Goal: Find specific page/section: Find specific page/section

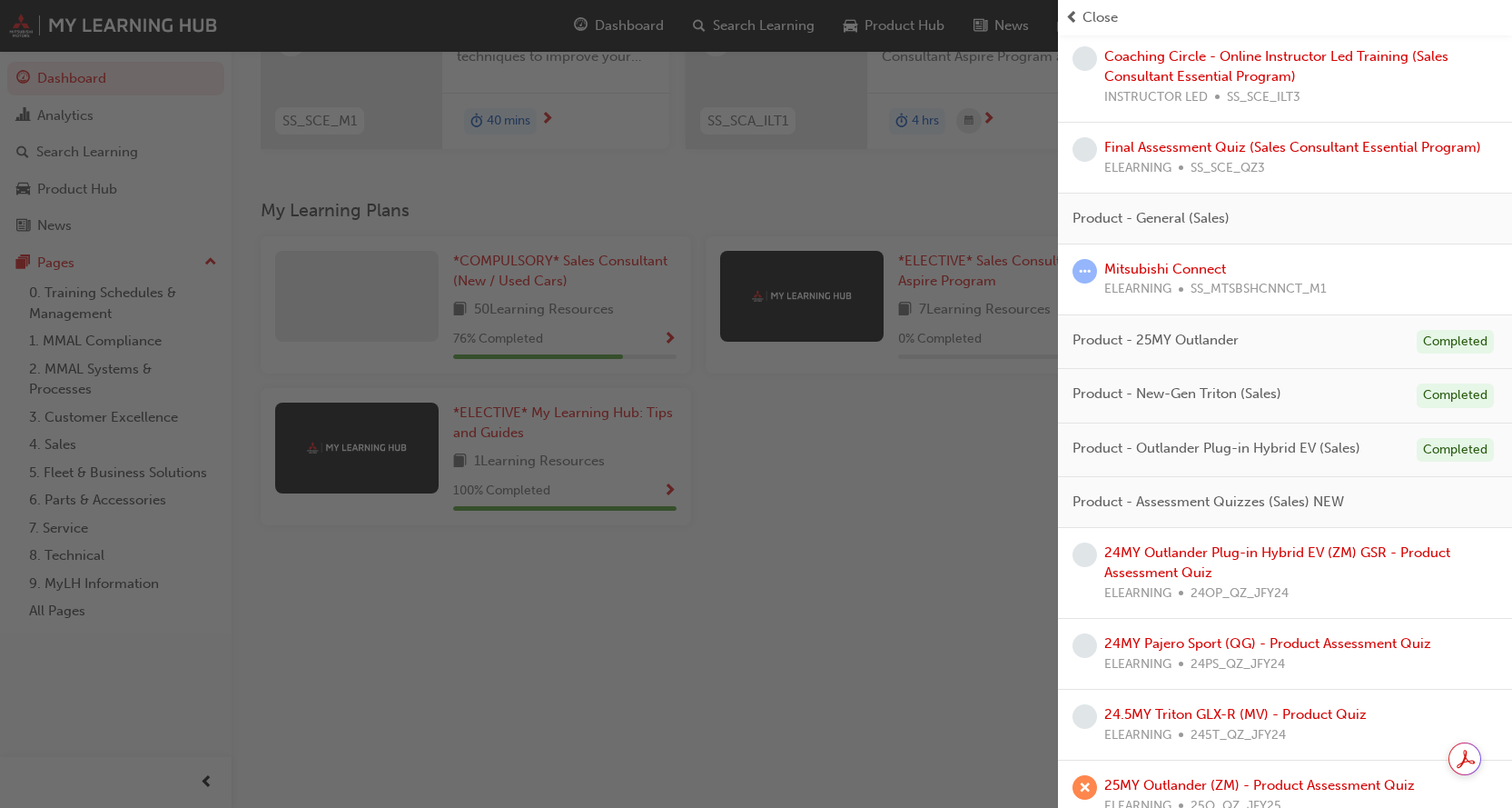
scroll to position [278, 0]
click at [670, 328] on div "button" at bounding box center [529, 404] width 1058 height 808
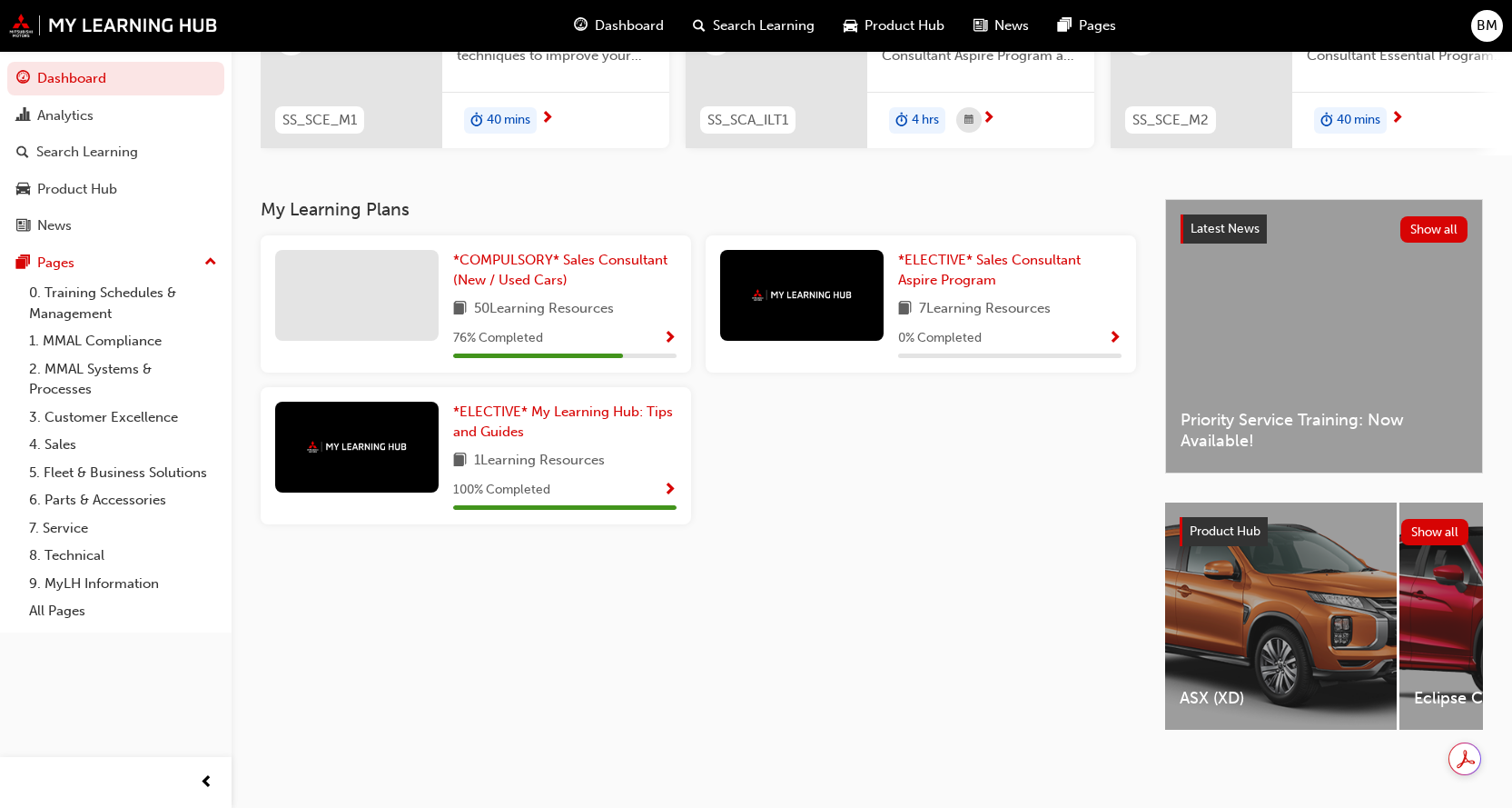
click at [669, 331] on span "Show Progress" at bounding box center [670, 339] width 14 height 16
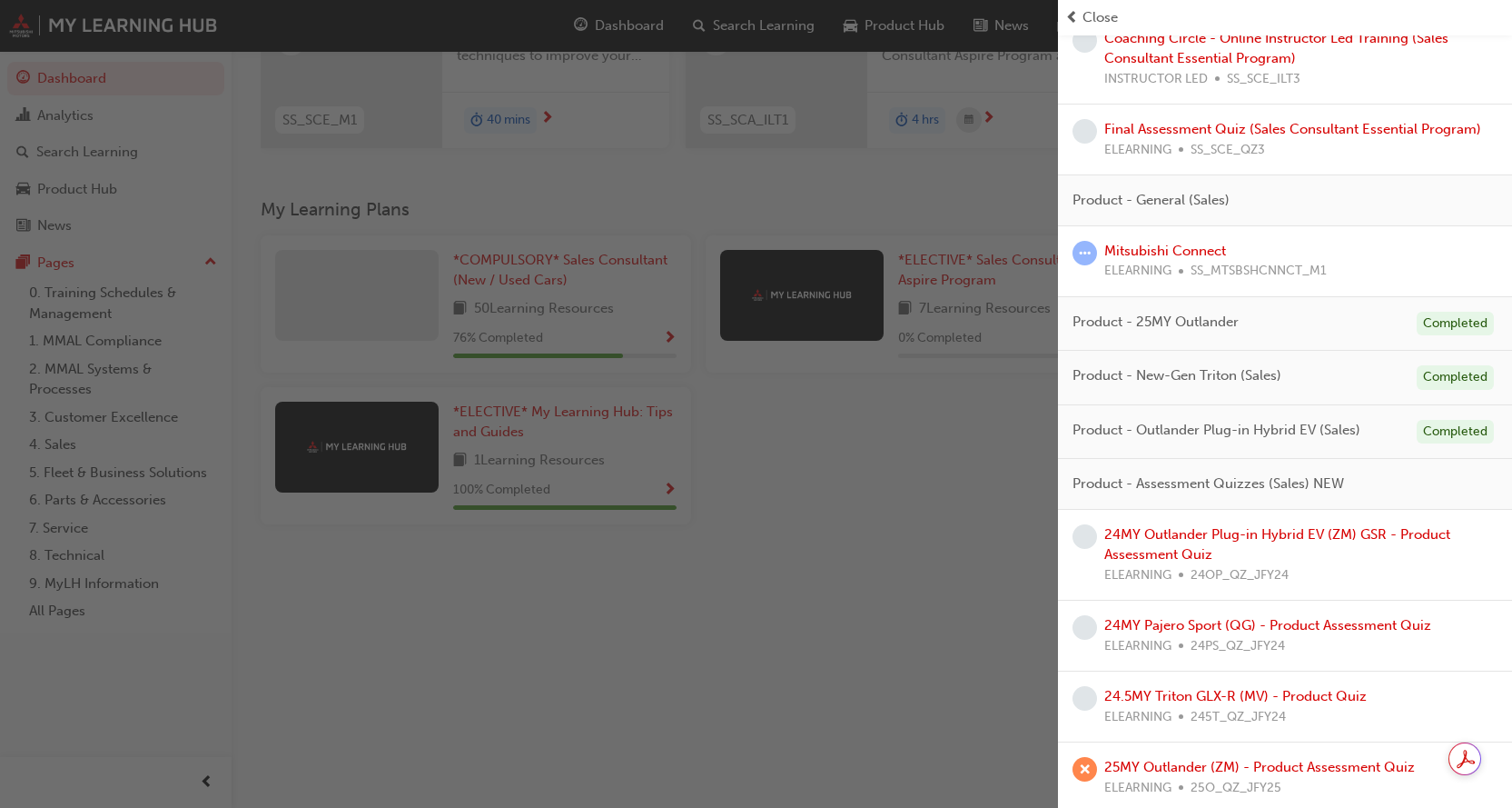
scroll to position [1023, 0]
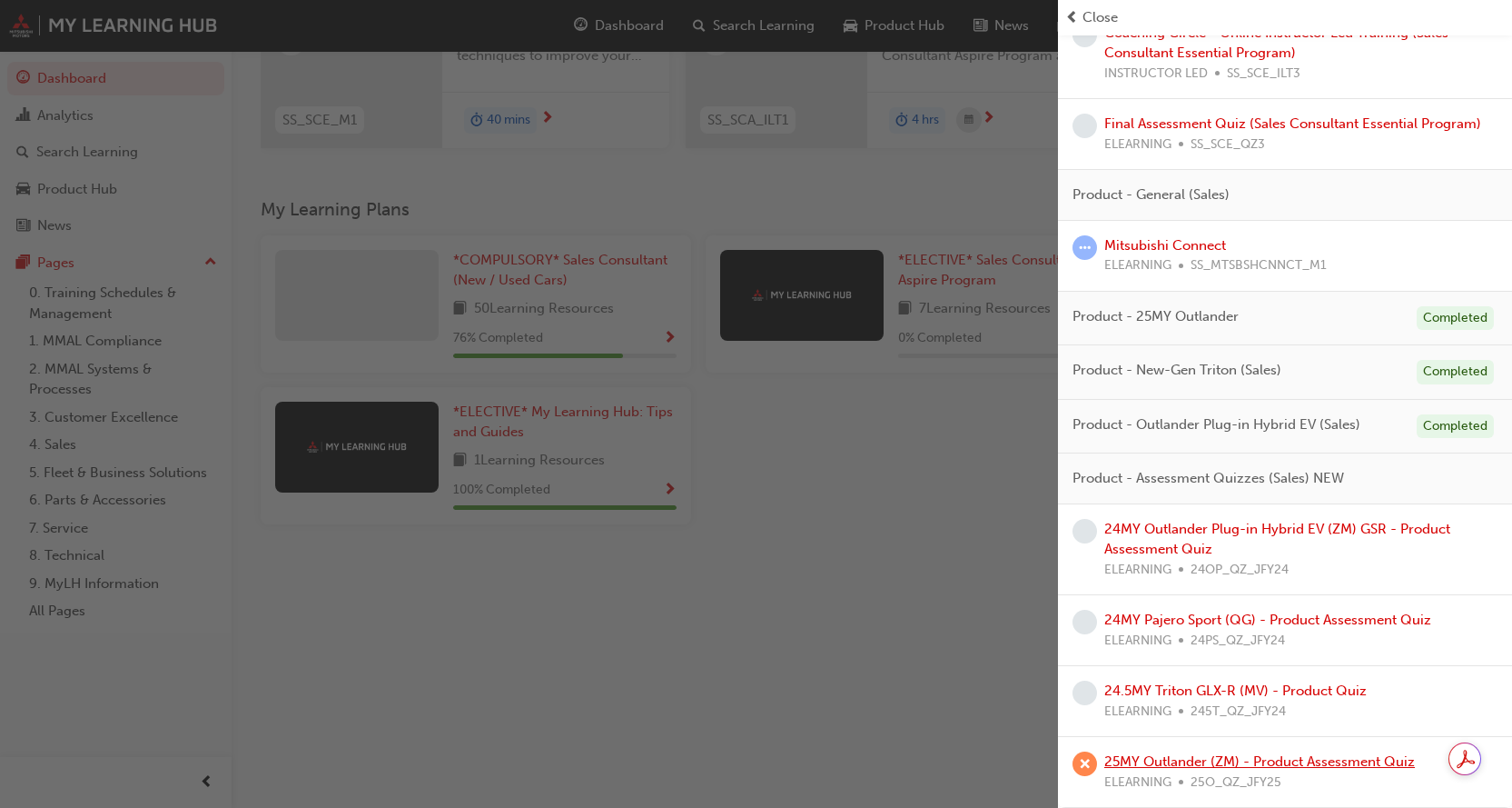
click at [1278, 760] on link "25MY Outlander (ZM) - Product Assessment Quiz" at bounding box center [1260, 761] width 310 height 16
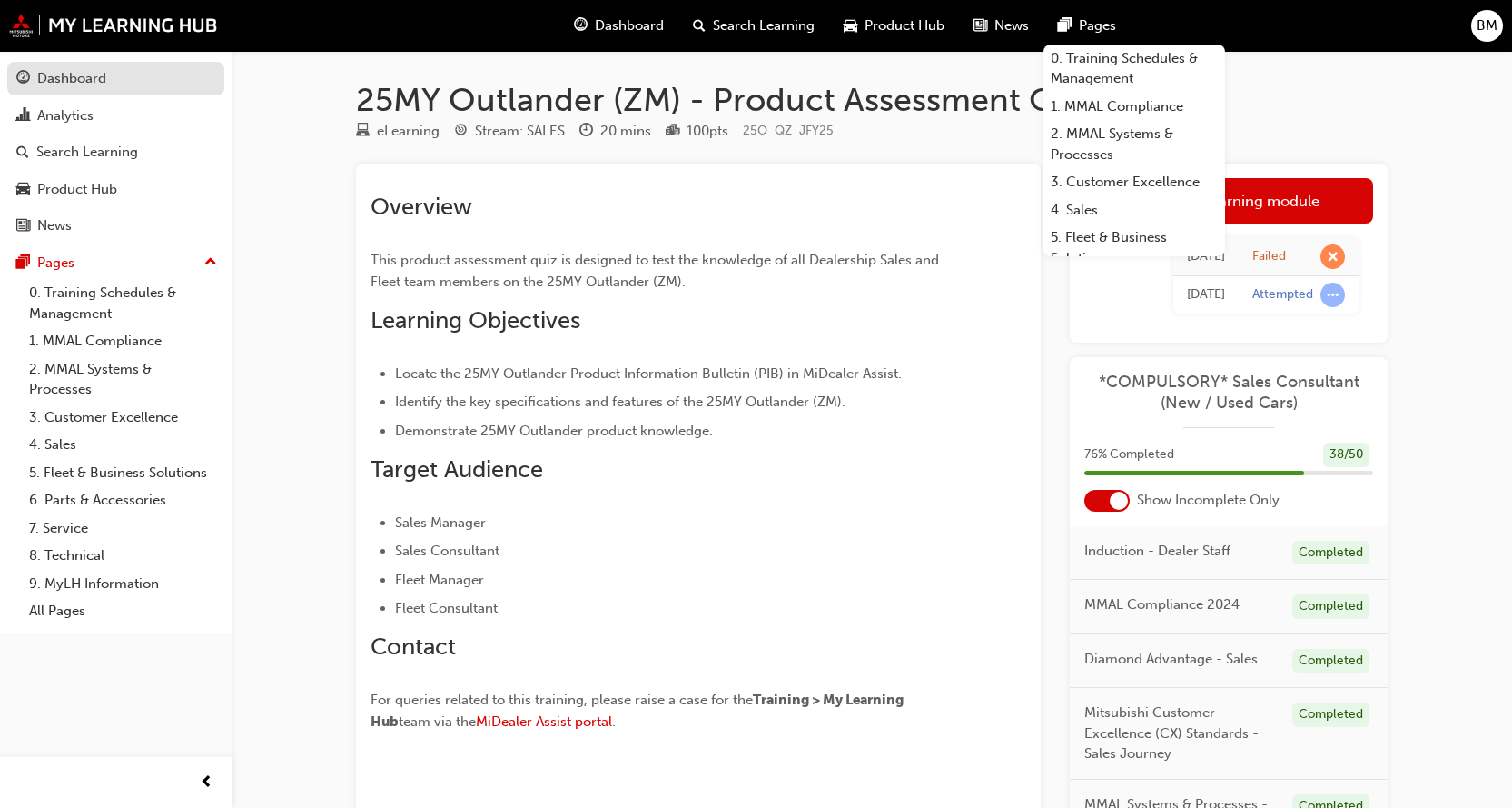
click at [68, 72] on div "Dashboard" at bounding box center [72, 79] width 69 height 21
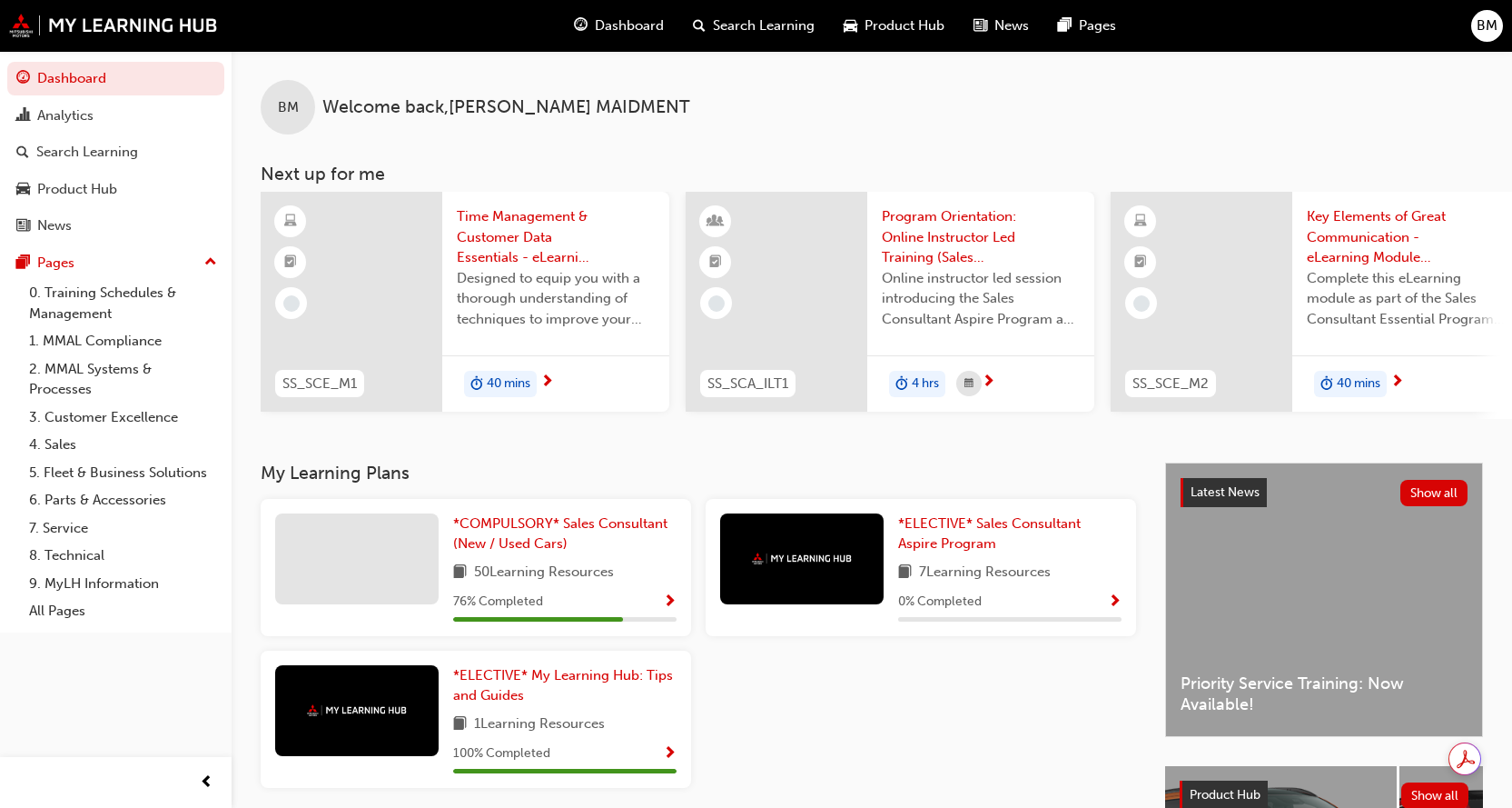
click at [669, 605] on span "Show Progress" at bounding box center [670, 602] width 14 height 16
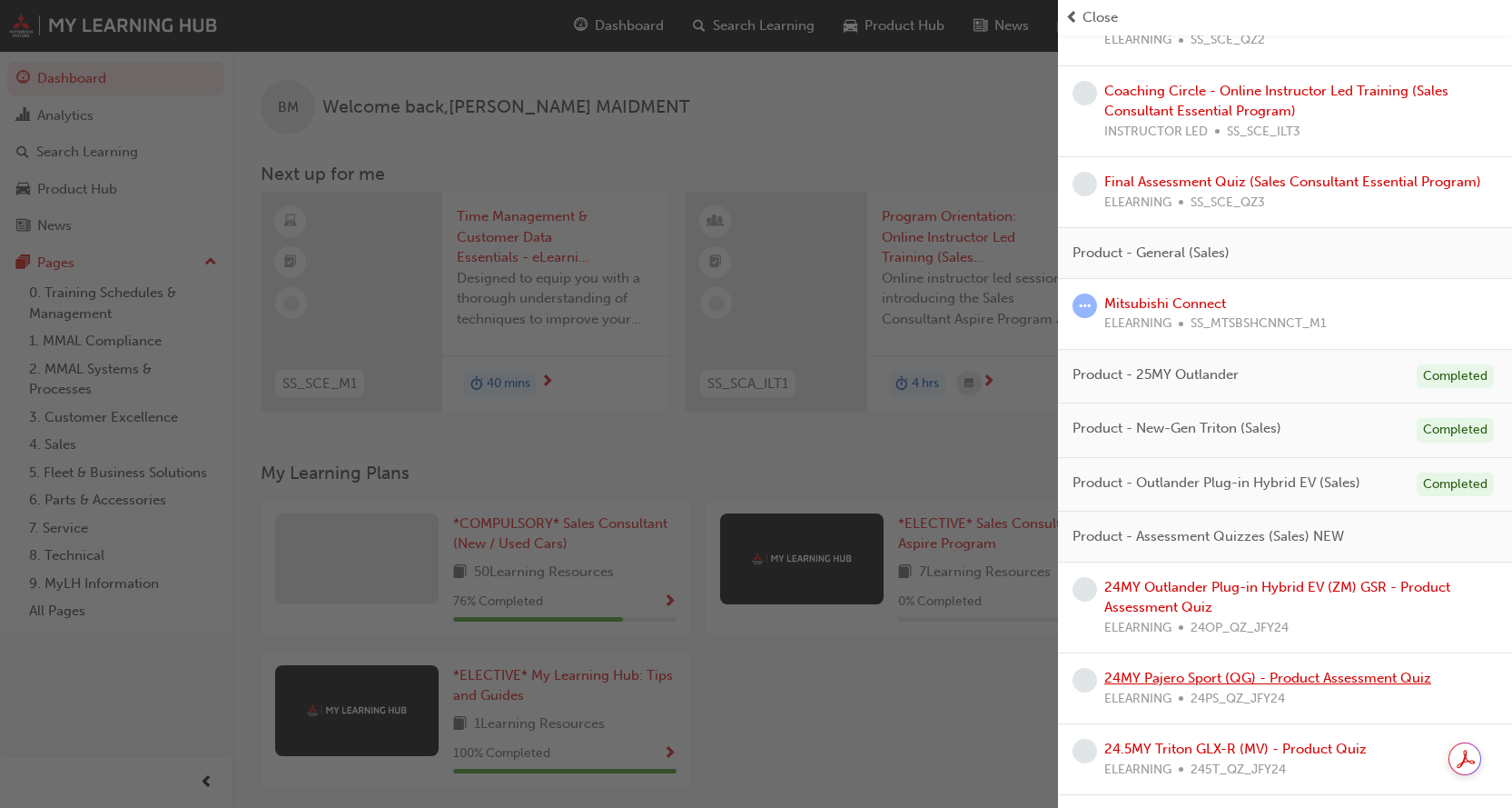
scroll to position [933, 0]
